Goal: Task Accomplishment & Management: Use online tool/utility

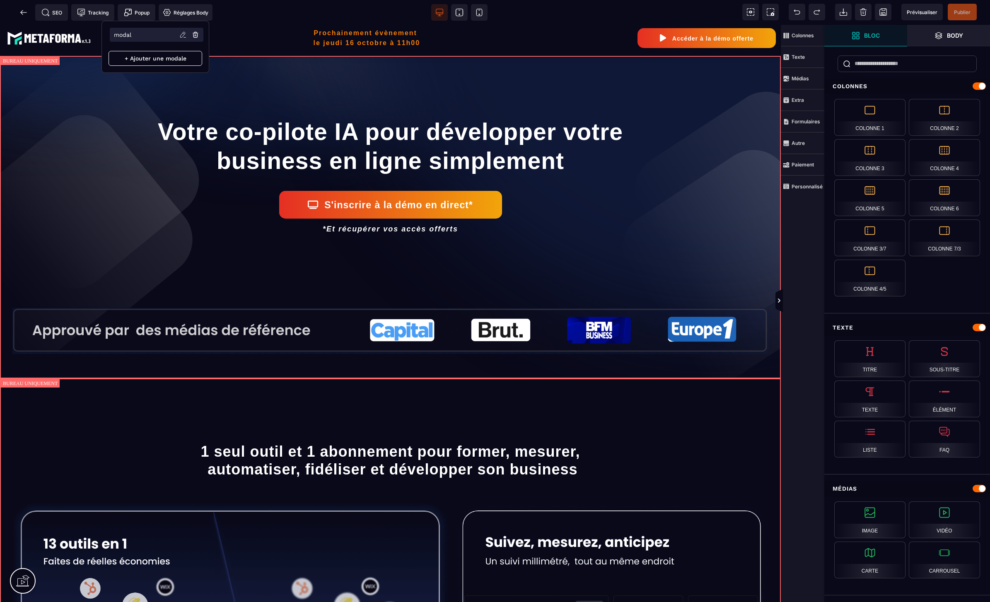
click at [126, 34] on p "modal" at bounding box center [122, 34] width 17 height 7
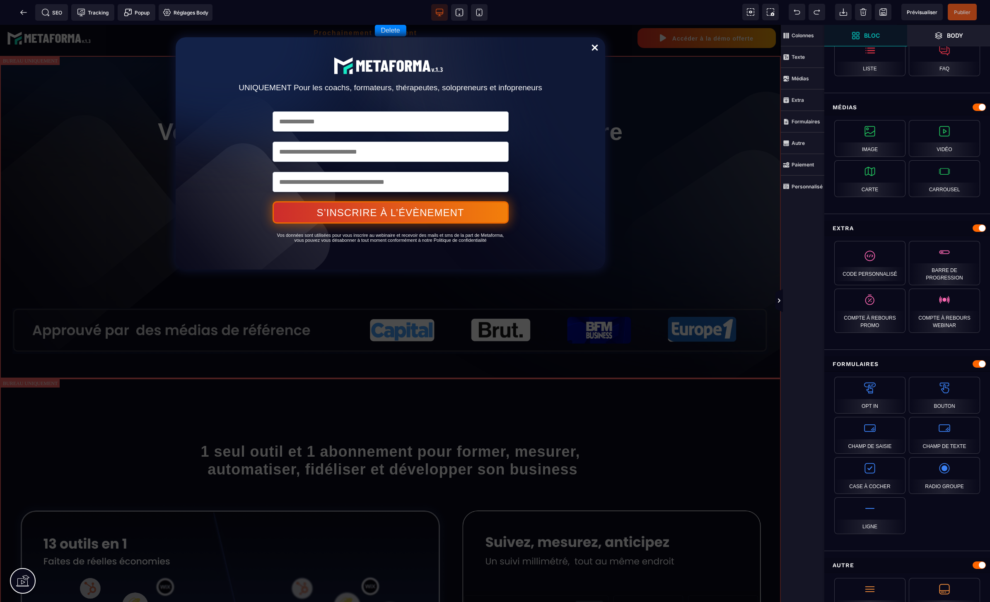
scroll to position [508, 0]
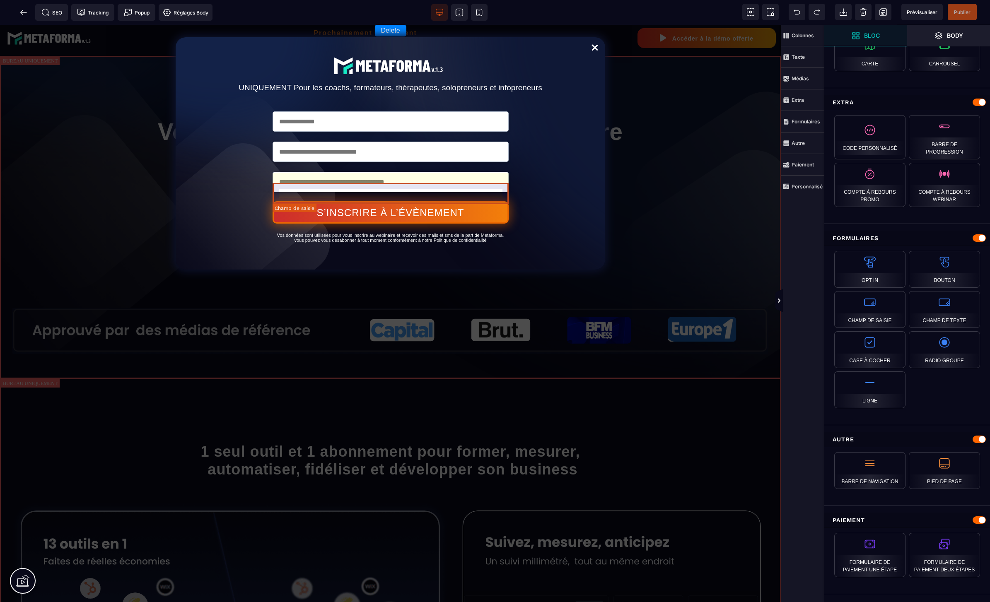
click at [375, 192] on input "tel" at bounding box center [391, 182] width 236 height 20
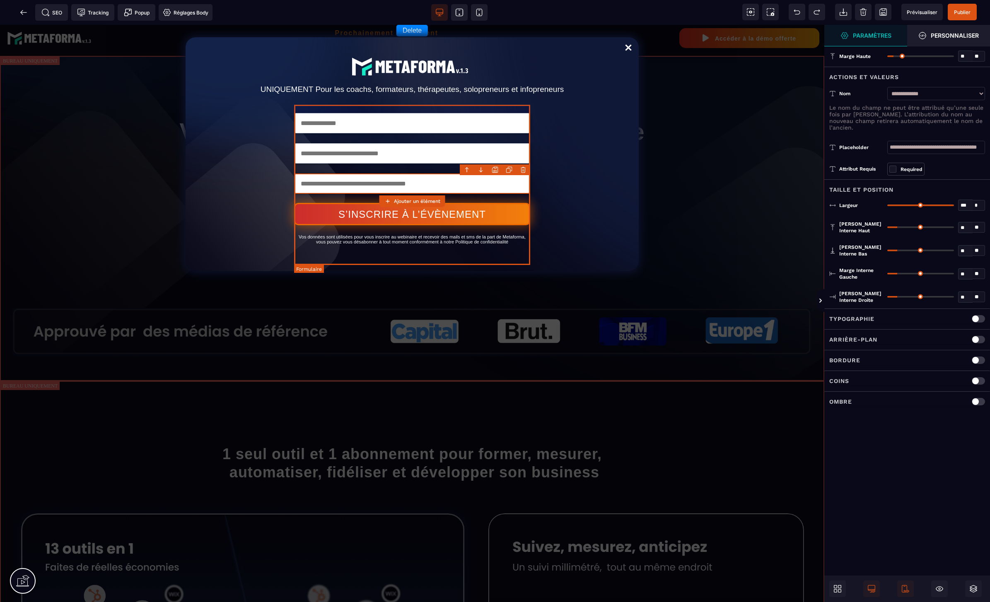
scroll to position [0, 0]
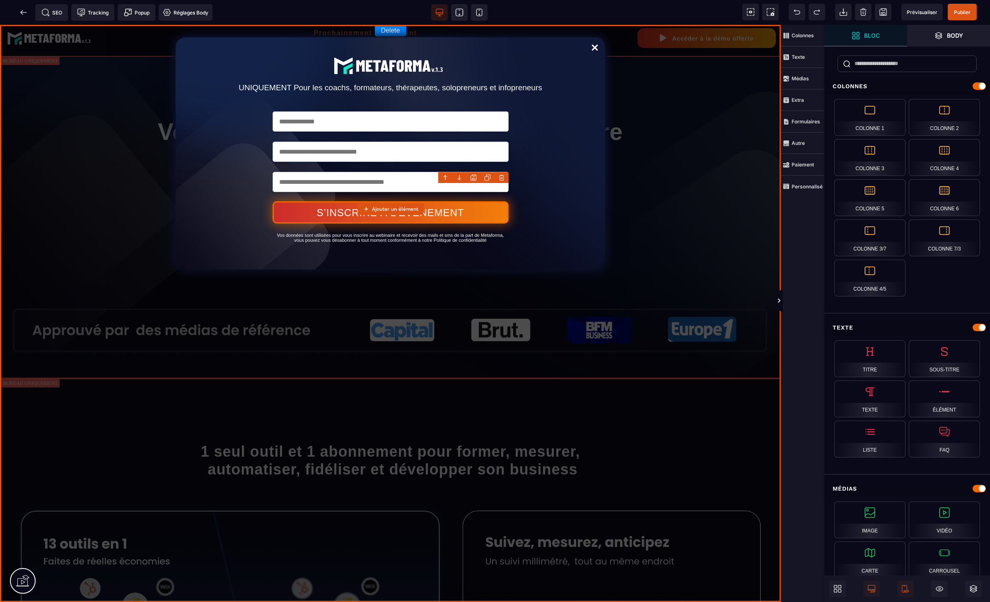
click at [97, 37] on div "Delete UNIQUEMENT Pour les coachs, formateurs, thérapeutes, solopreneurs et inf…" at bounding box center [390, 314] width 781 height 578
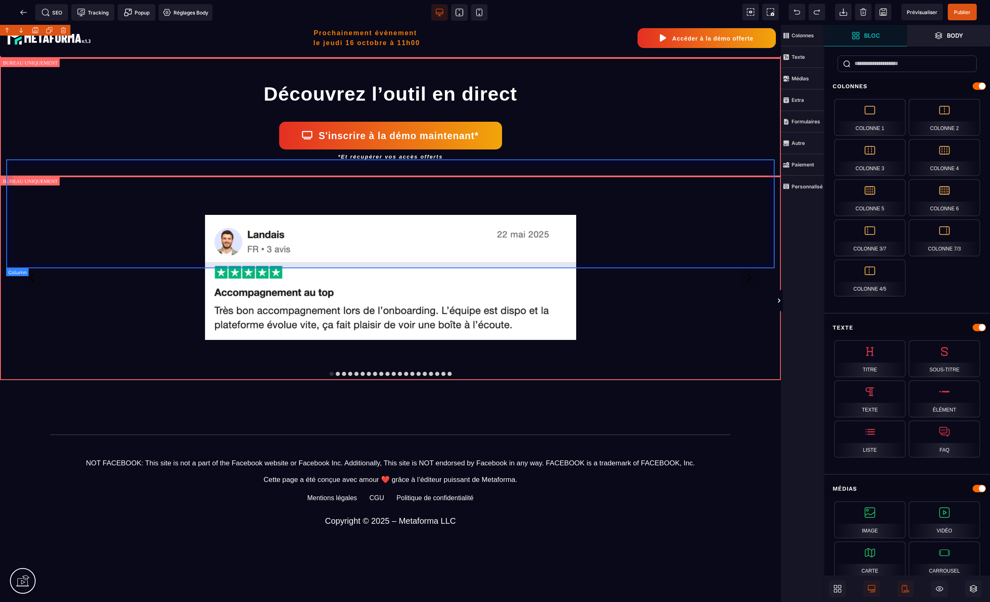
scroll to position [1099, 0]
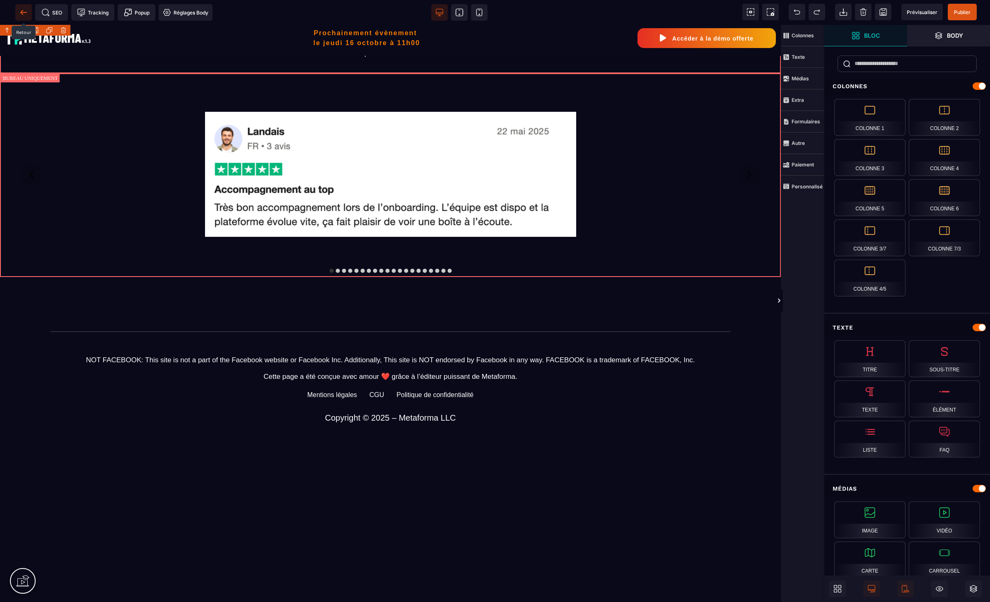
click at [23, 9] on icon at bounding box center [23, 12] width 8 height 8
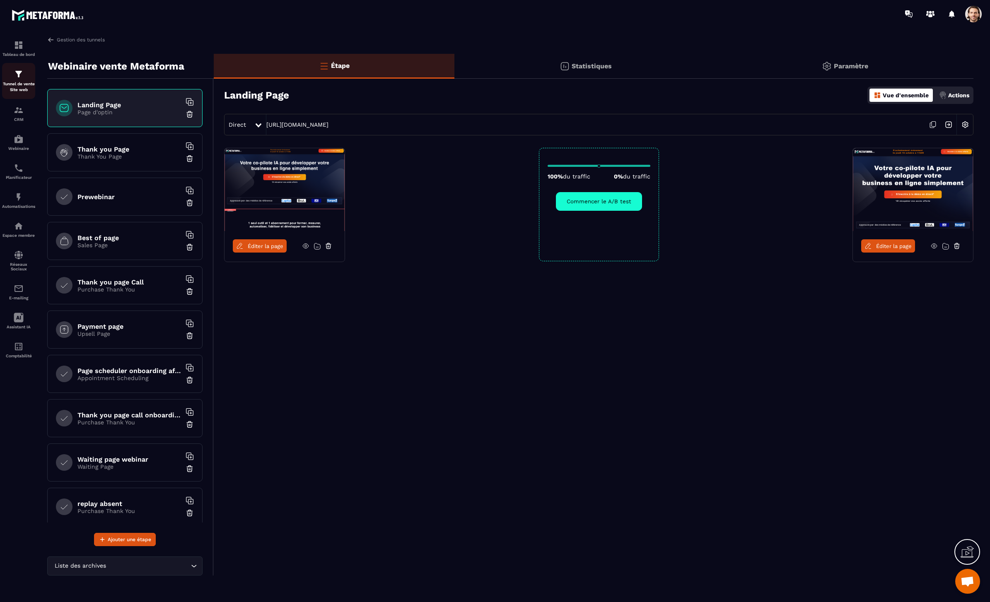
click at [23, 82] on p "Tunnel de vente Site web" at bounding box center [18, 87] width 33 height 12
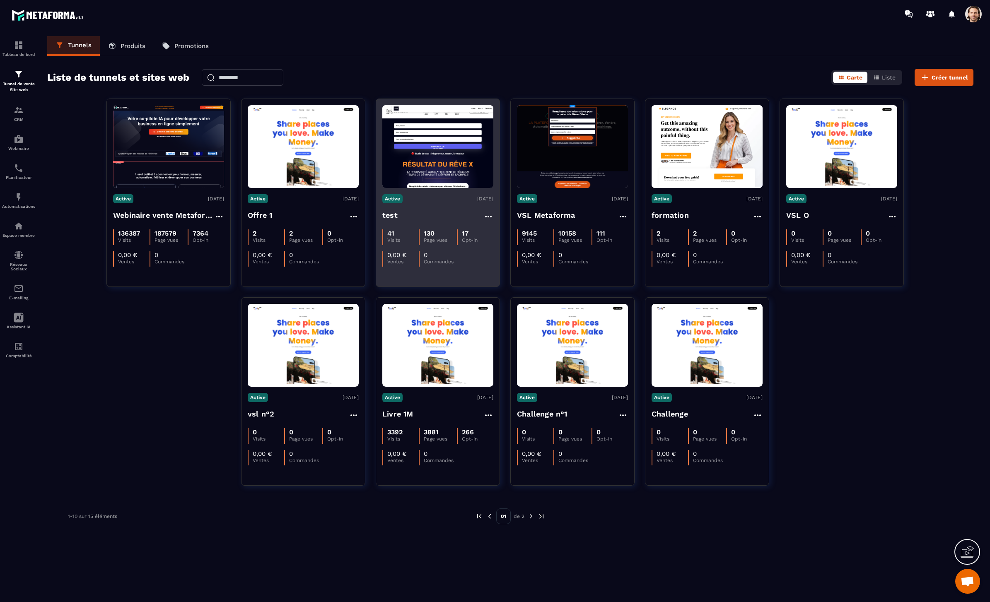
click at [393, 216] on h4 "test" at bounding box center [389, 216] width 15 height 12
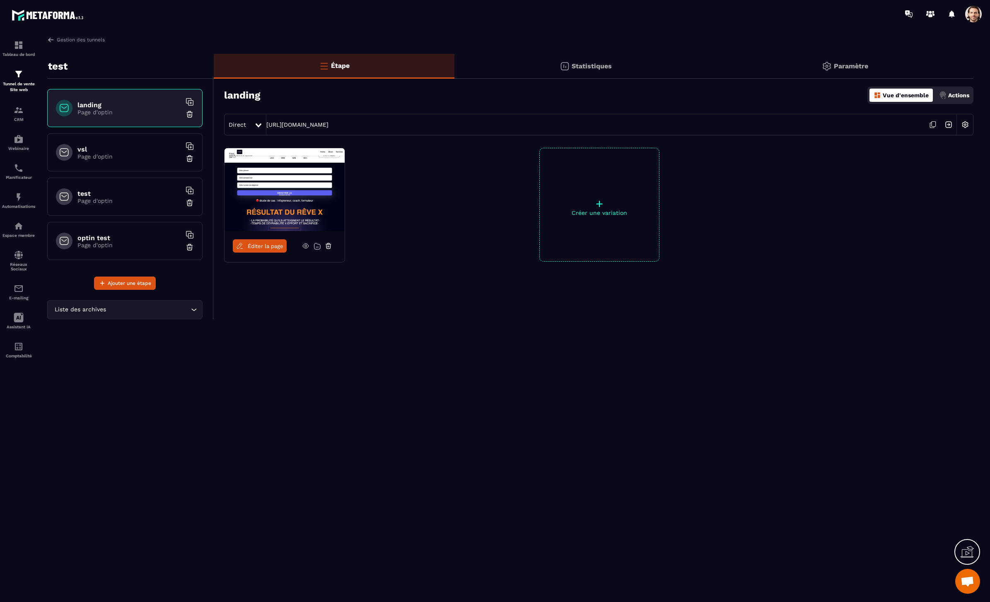
click at [258, 251] on link "Éditer la page" at bounding box center [260, 245] width 54 height 13
